Goal: Task Accomplishment & Management: Use online tool/utility

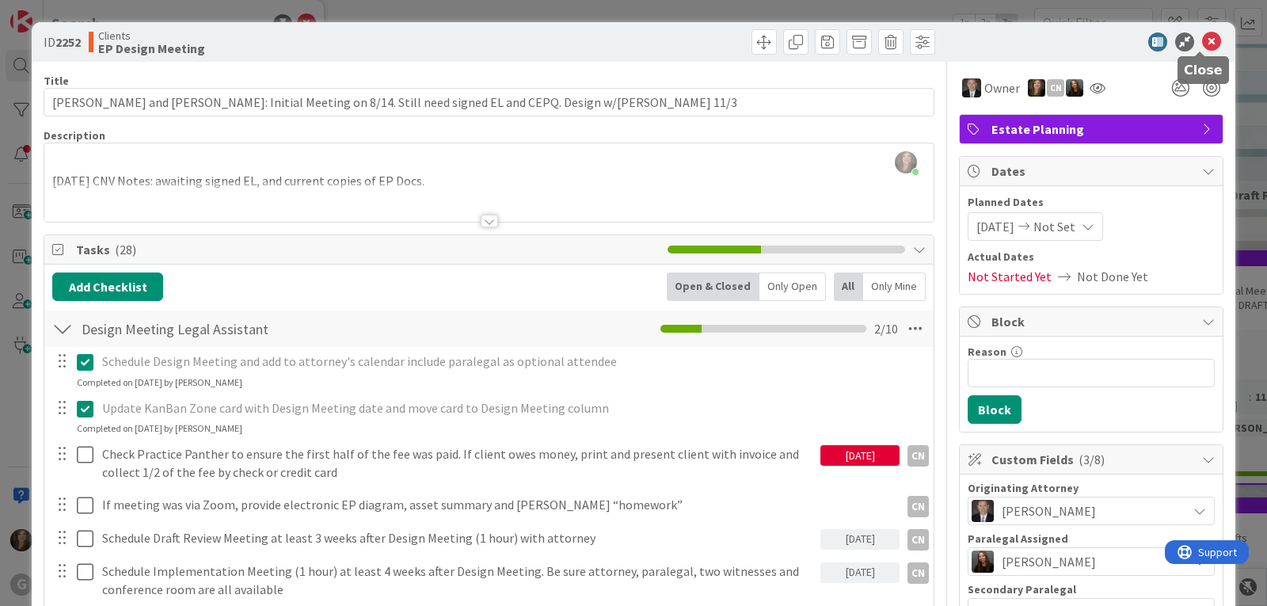
click at [1202, 38] on icon at bounding box center [1211, 41] width 19 height 19
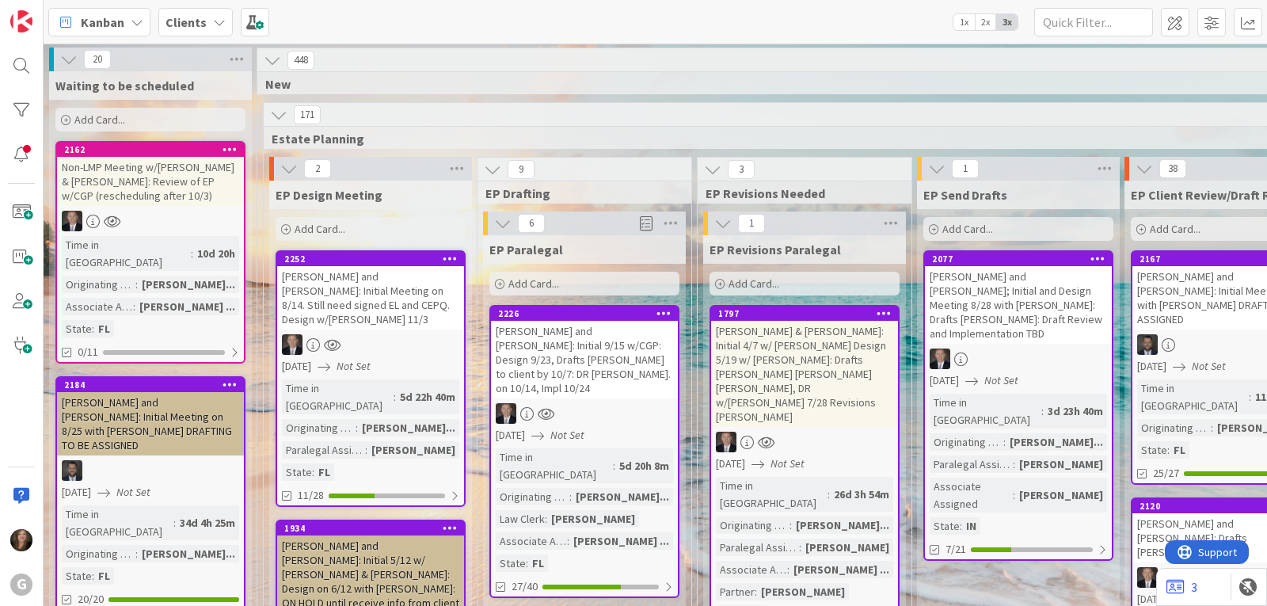
click at [97, 18] on span "Kanban" at bounding box center [103, 22] width 44 height 19
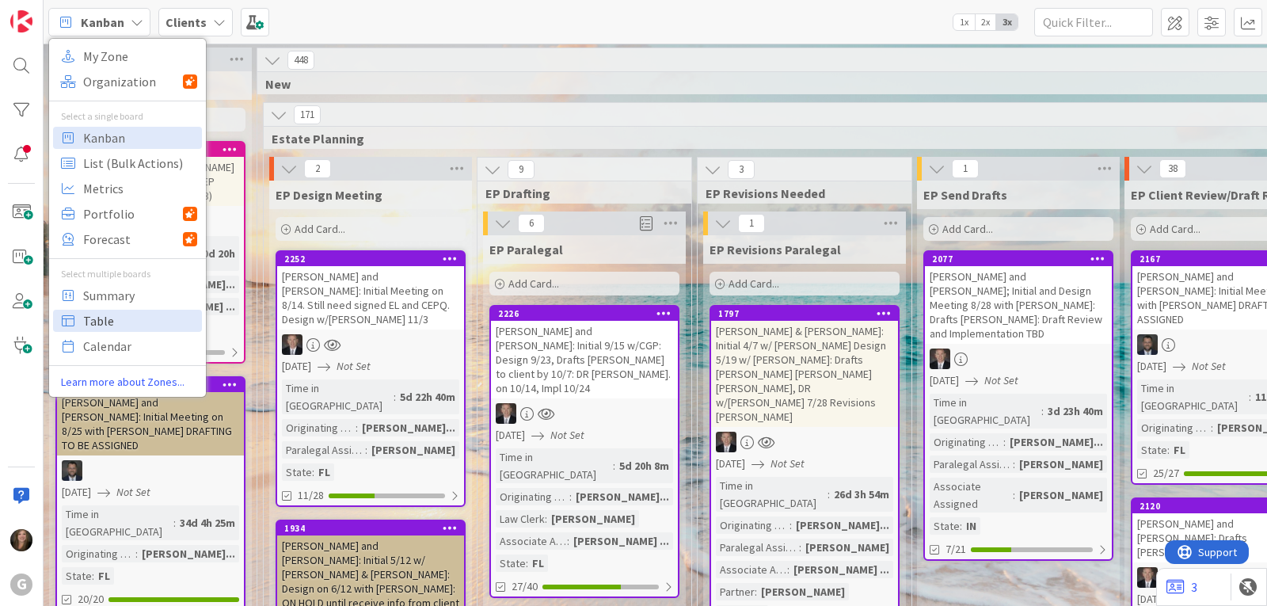
click at [110, 317] on span "Table" at bounding box center [140, 321] width 114 height 24
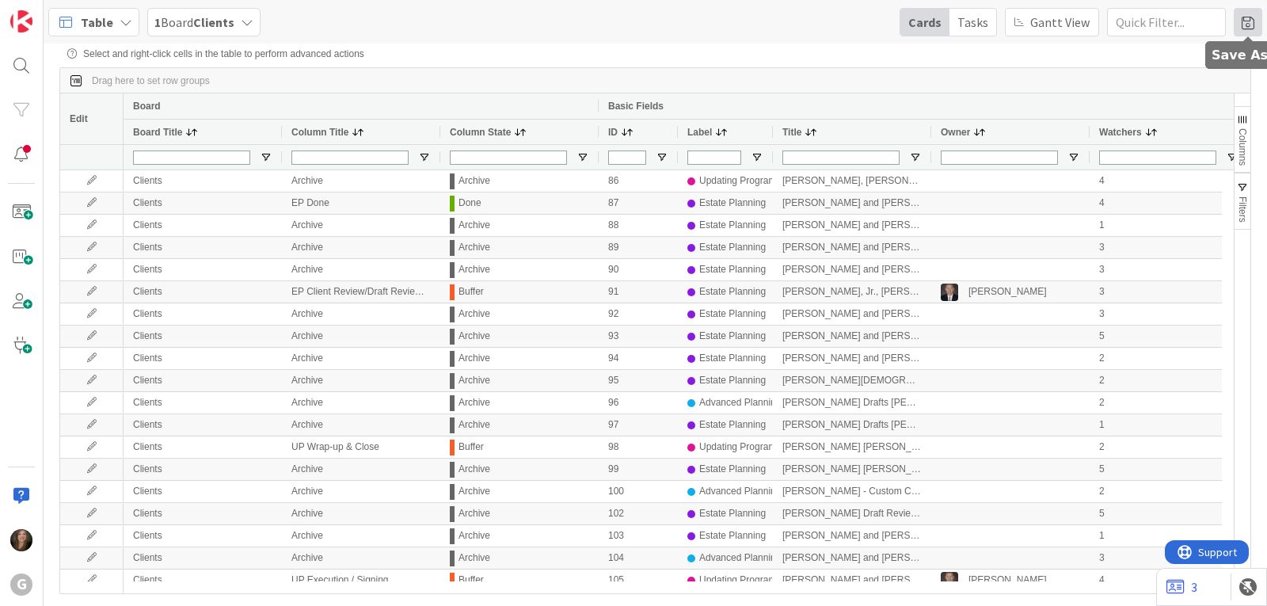
click at [1246, 24] on span at bounding box center [1247, 22] width 28 height 28
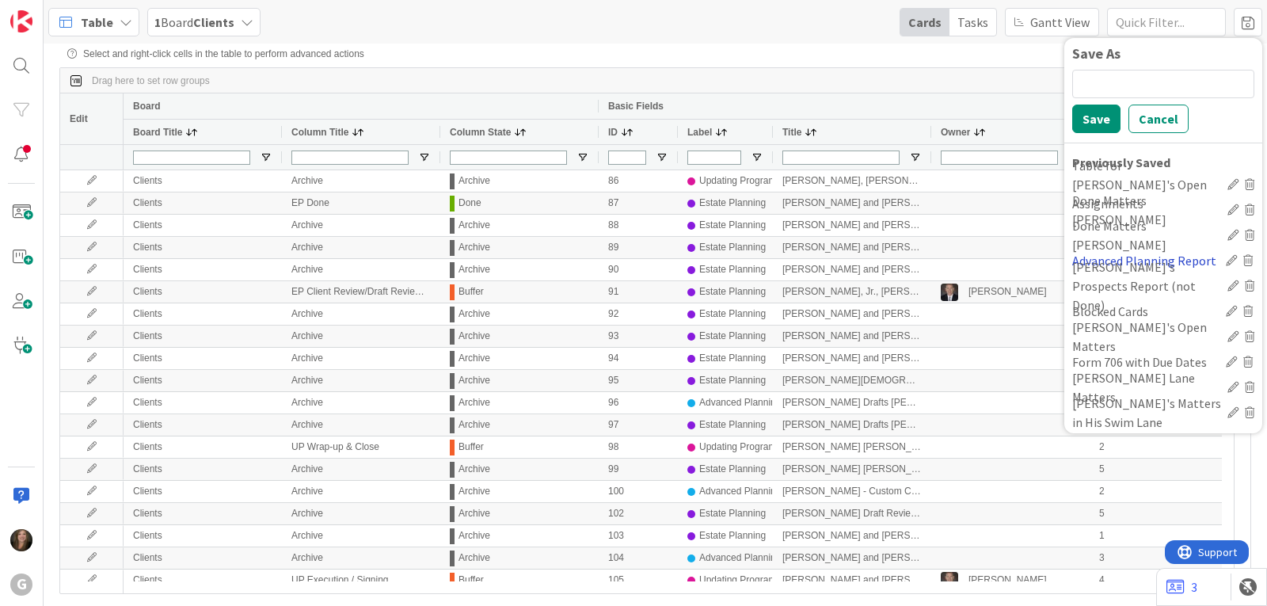
click at [1118, 257] on div "Advanced Planning Report" at bounding box center [1145, 260] width 147 height 19
type input "Done"
type input "(1) Advanced Planning"
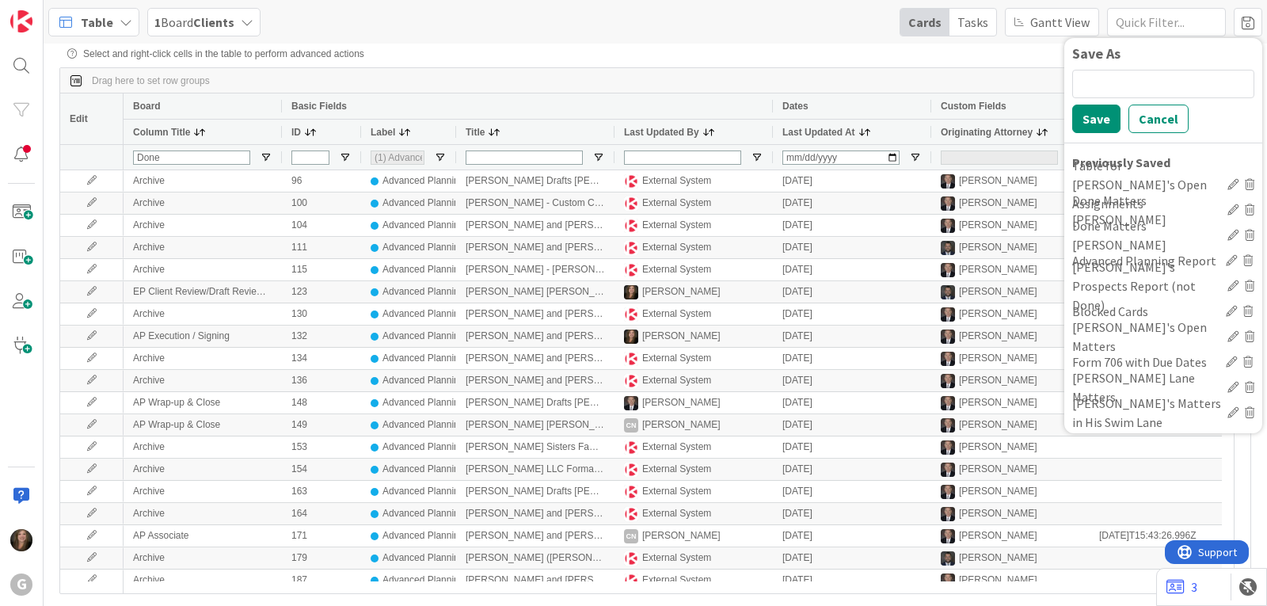
click at [937, 59] on div "Select and right-click cells in the table to perform advanced actions" at bounding box center [654, 53] width 1175 height 11
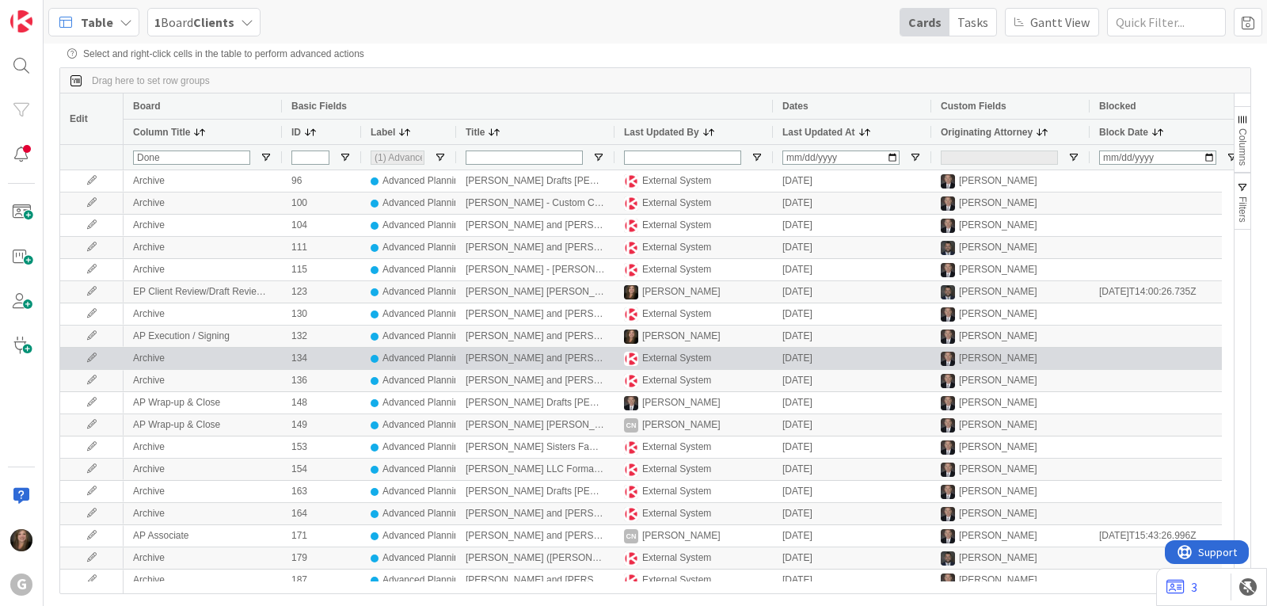
click at [664, 359] on div "External System" at bounding box center [676, 358] width 69 height 20
click at [86, 361] on icon at bounding box center [92, 357] width 24 height 9
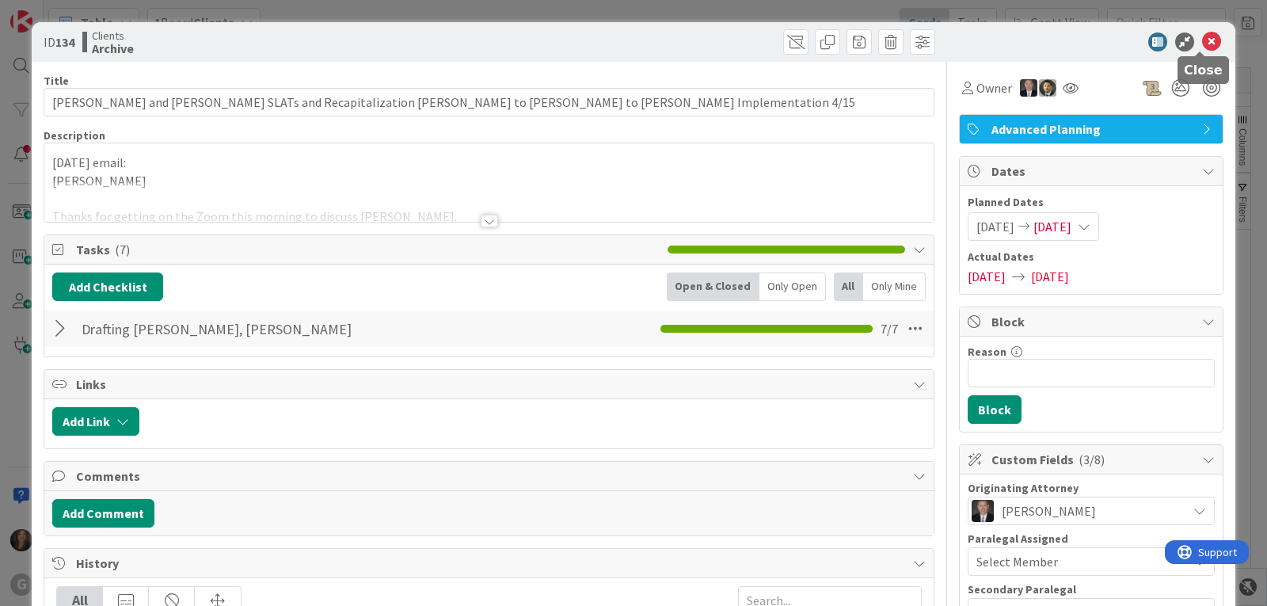
click at [1202, 46] on icon at bounding box center [1211, 41] width 19 height 19
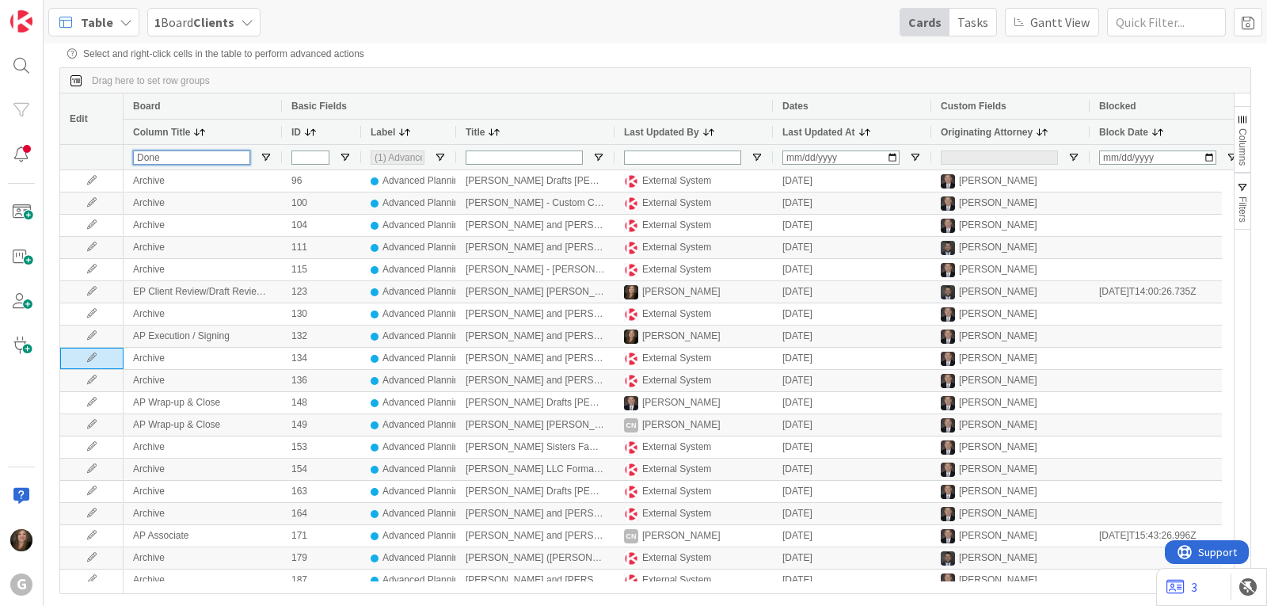
click at [226, 160] on input "Done" at bounding box center [191, 157] width 117 height 14
click at [268, 160] on span "Open Filter Menu" at bounding box center [266, 157] width 13 height 13
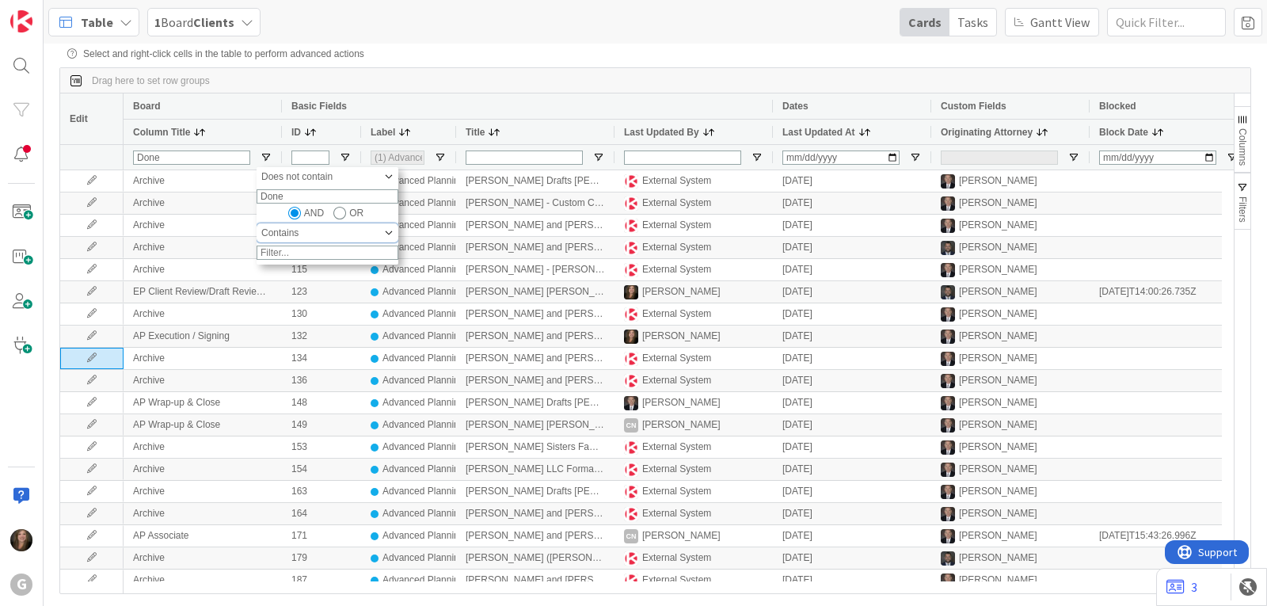
click at [385, 239] on span "Filtering operator" at bounding box center [388, 232] width 13 height 13
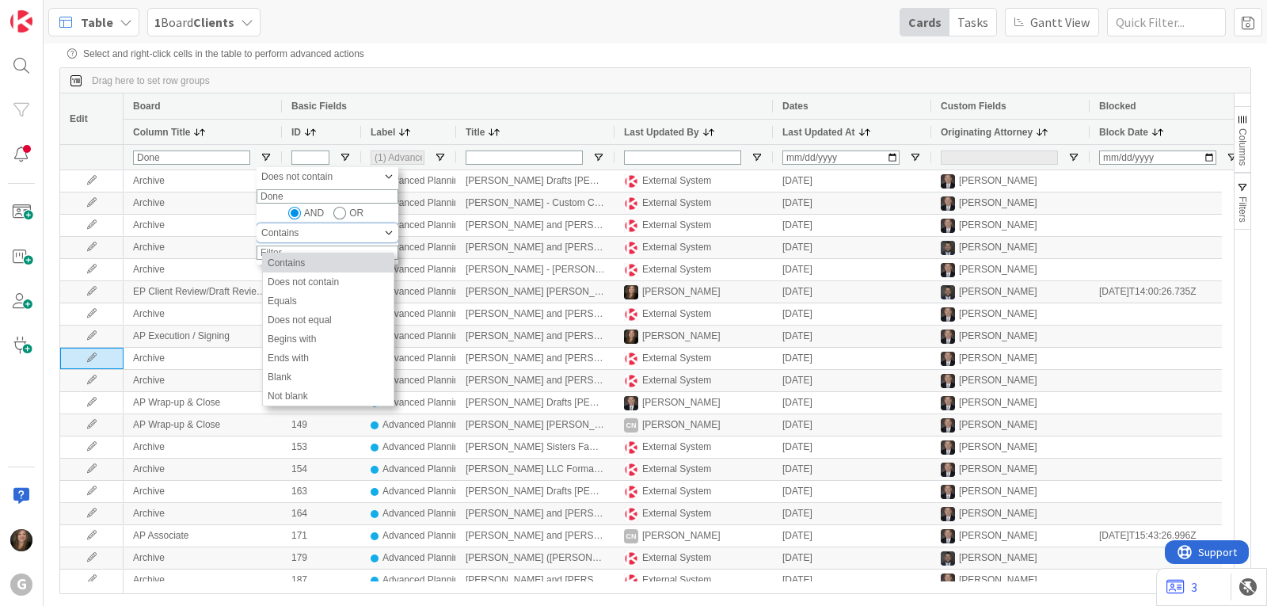
click at [344, 238] on div "Contains" at bounding box center [321, 232] width 121 height 11
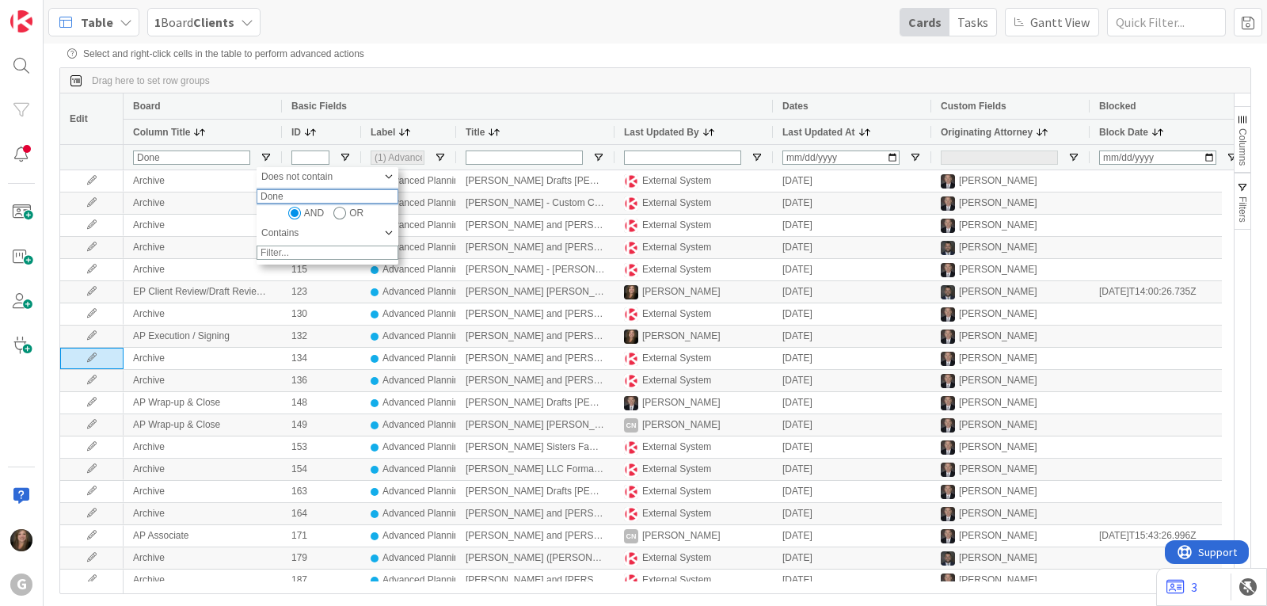
click at [313, 203] on input "Done" at bounding box center [327, 196] width 142 height 14
type input "Done"
type input "Done Archive"
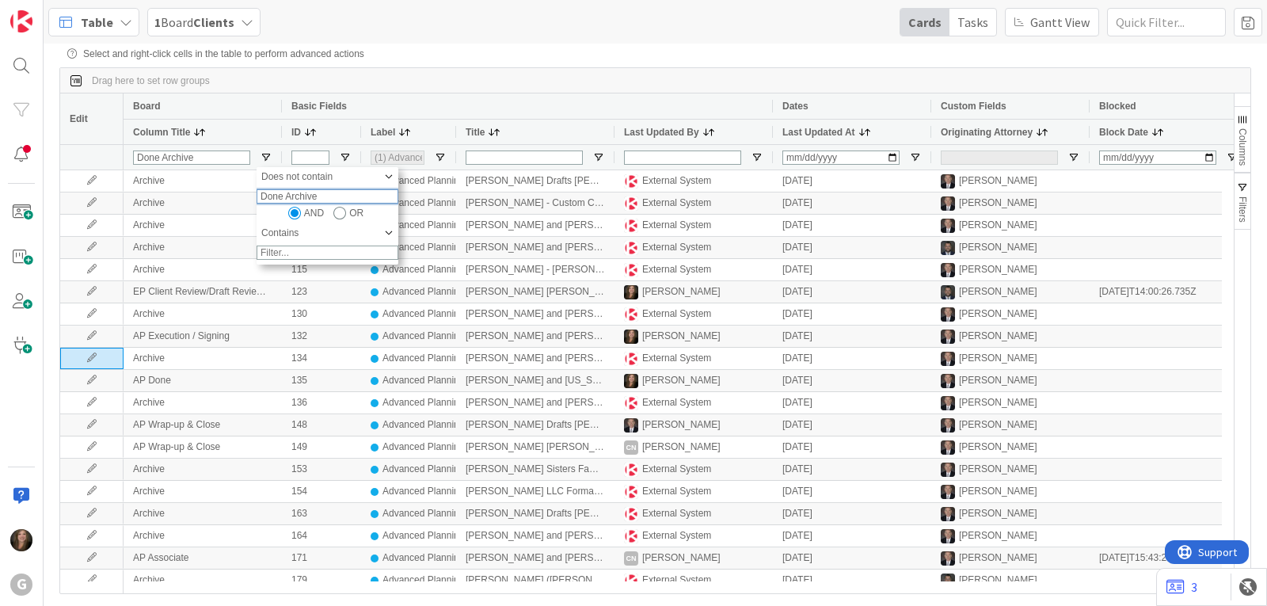
click at [288, 203] on input "Done Archive" at bounding box center [327, 196] width 142 height 14
type input "Done, Archive"
click at [349, 203] on input "Done, Archive" at bounding box center [327, 196] width 142 height 14
type input "Done"
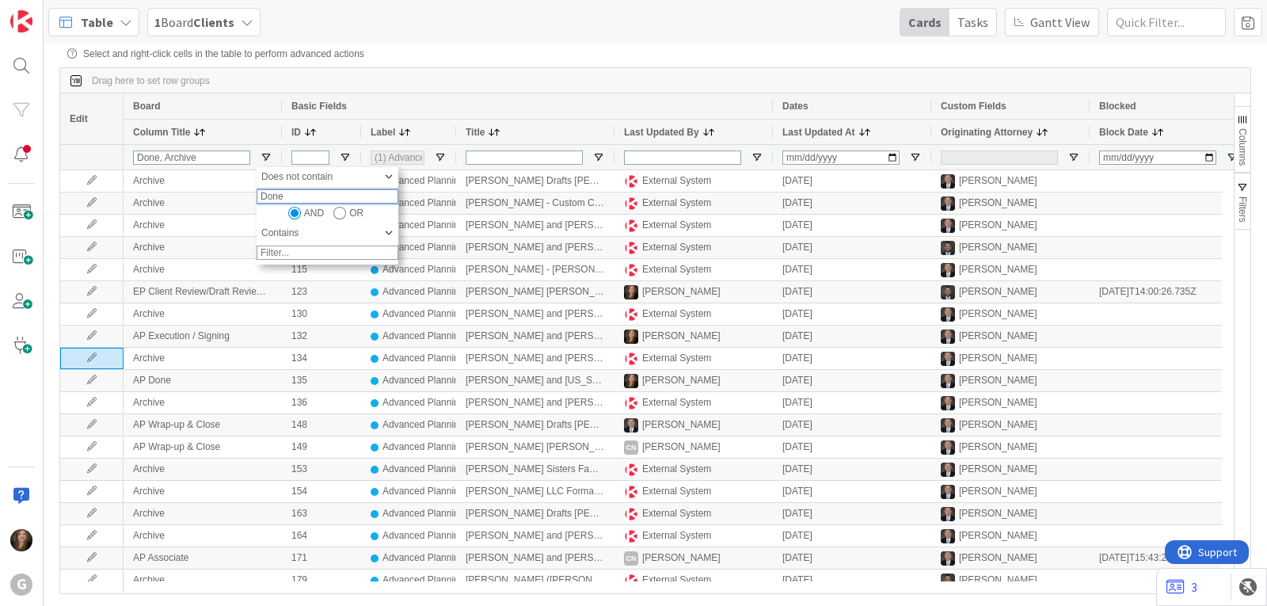
type input "Done"
click at [340, 219] on input "Column Filter" at bounding box center [339, 213] width 13 height 13
radio input "true"
click at [320, 203] on input "Done" at bounding box center [327, 196] width 142 height 14
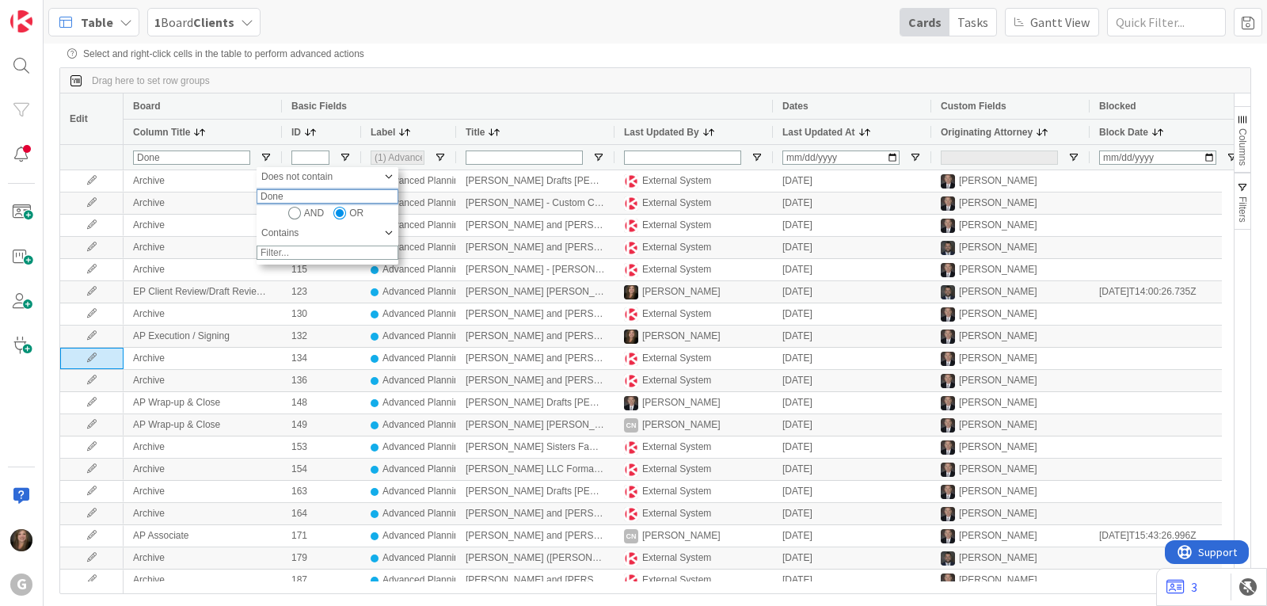
type input "Done"
type input "Done Archive"
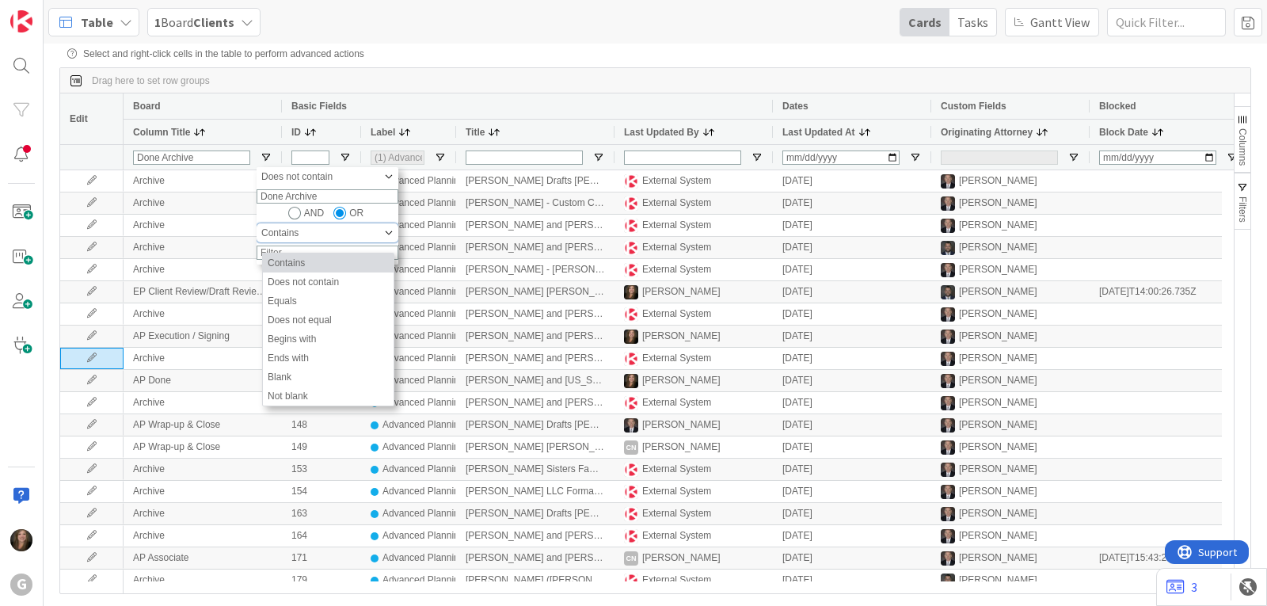
click at [375, 238] on div "Contains" at bounding box center [321, 232] width 121 height 11
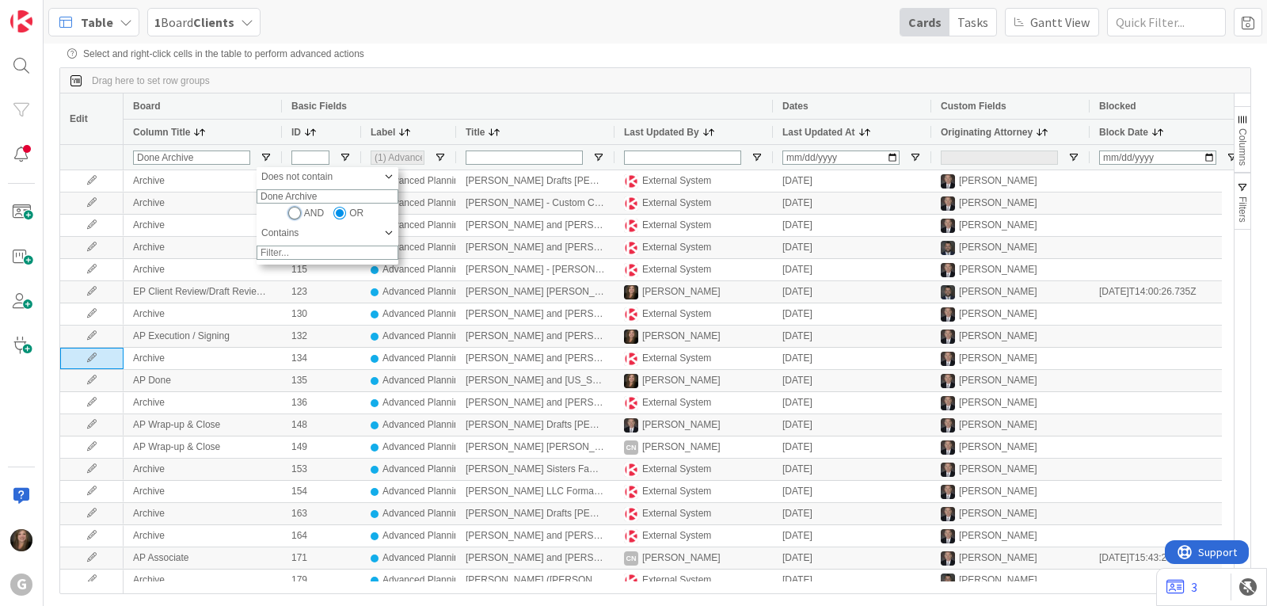
click at [293, 219] on input "Column Filter" at bounding box center [294, 213] width 13 height 13
radio input "true"
click at [322, 203] on input "Done Archive" at bounding box center [327, 196] width 142 height 14
type input "Done"
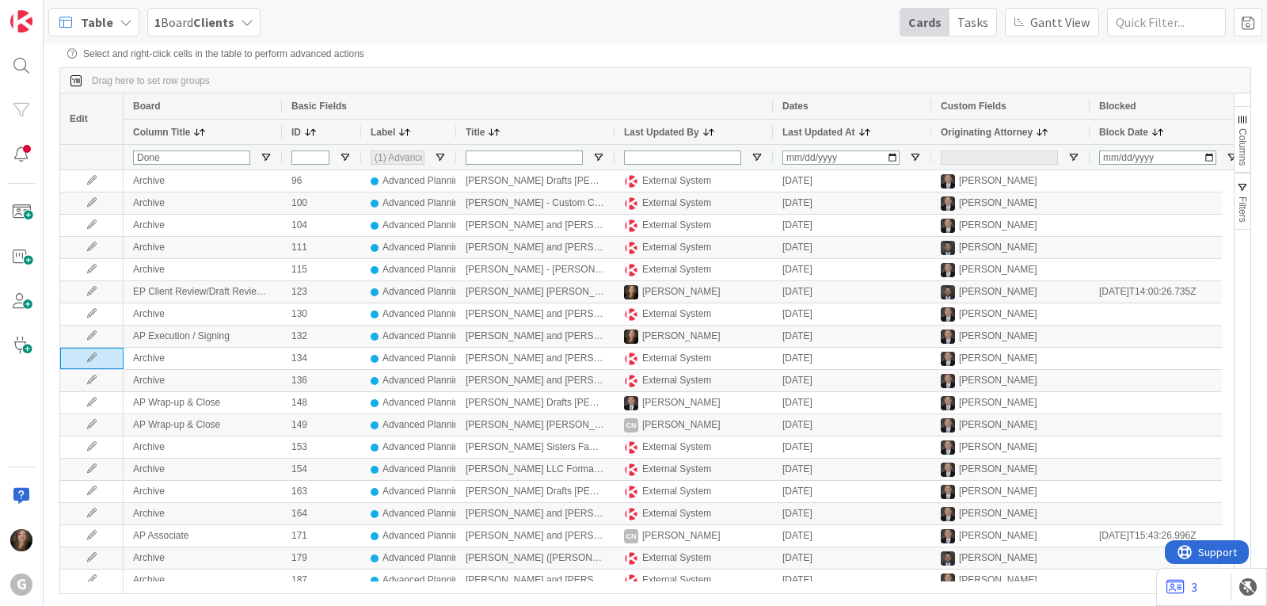
click at [183, 138] on span "Column Title" at bounding box center [161, 132] width 57 height 11
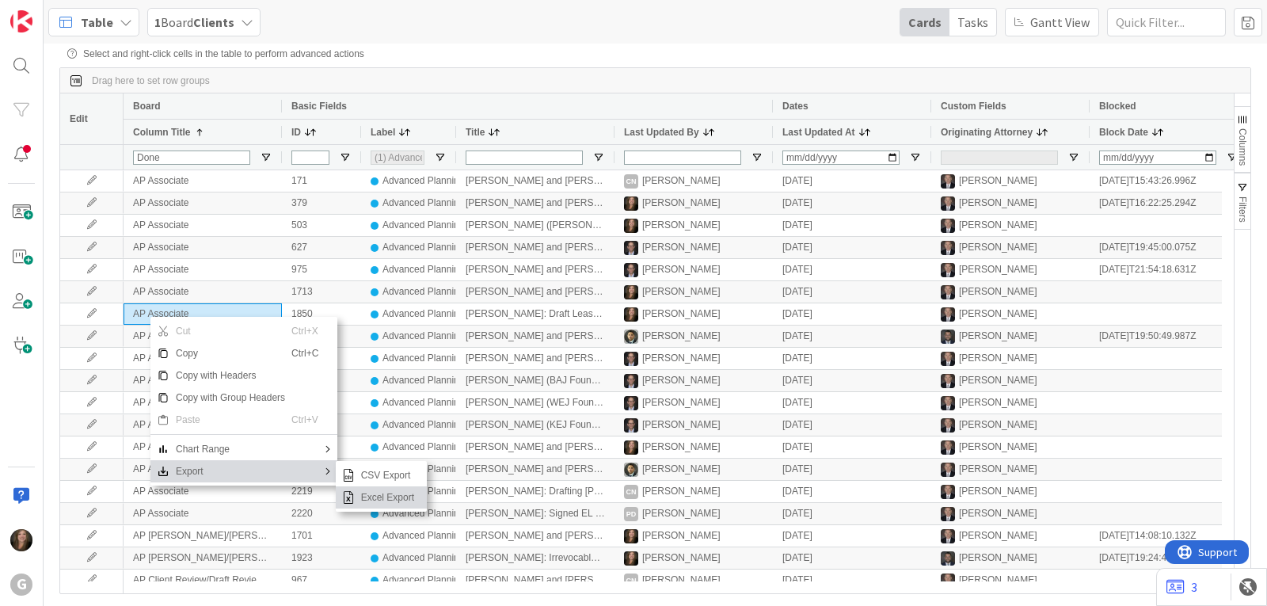
click at [397, 503] on span "Excel Export" at bounding box center [388, 497] width 66 height 22
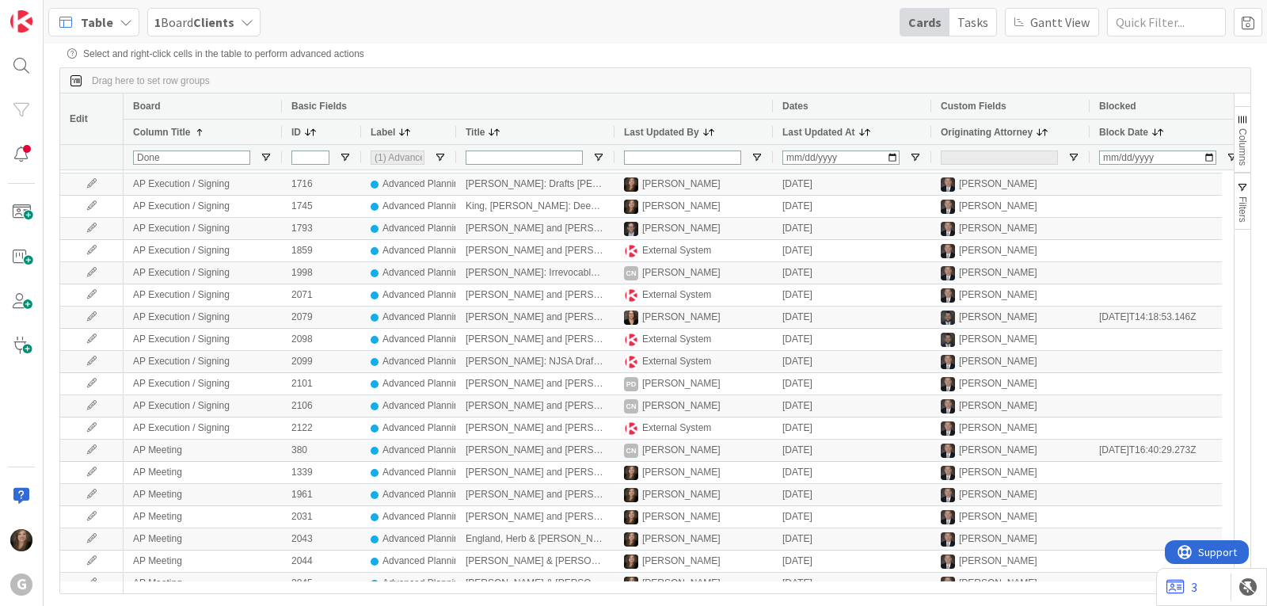
scroll to position [1061, 0]
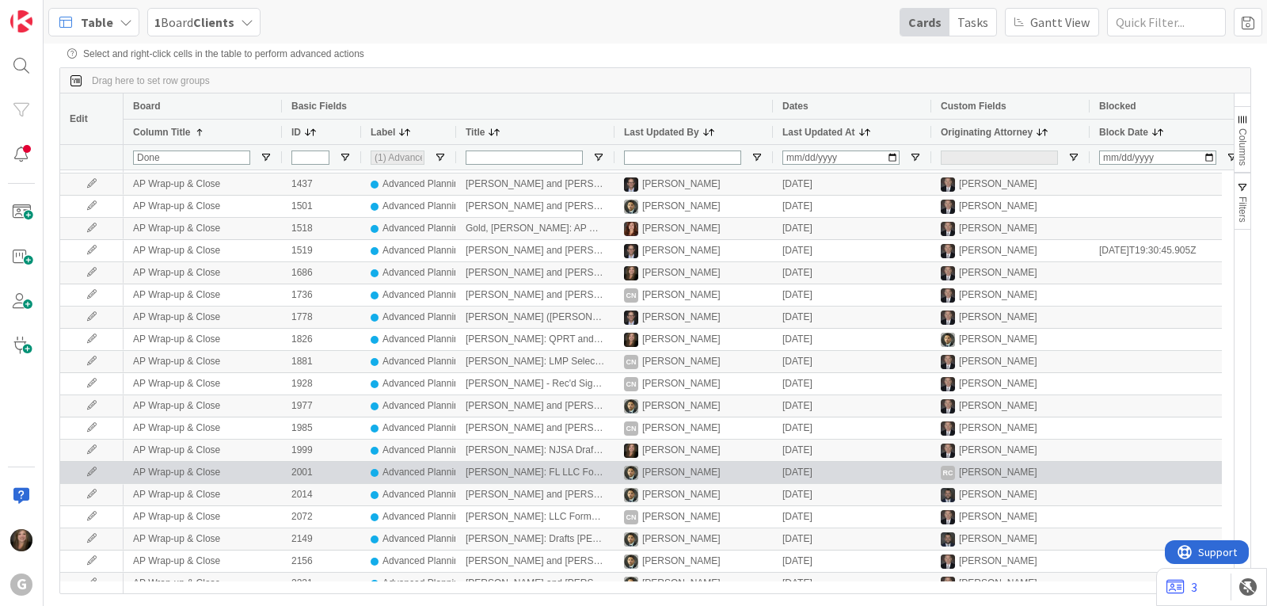
click at [579, 477] on div "[PERSON_NAME]: FL LLC Formation [PERSON_NAME] Holdings Drafts [PERSON_NAME], [P…" at bounding box center [535, 471] width 158 height 21
